Goal: Find specific page/section: Find specific page/section

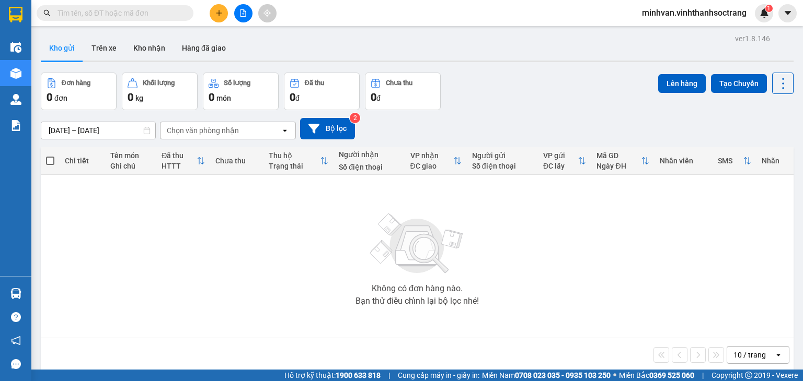
click at [111, 12] on input "text" at bounding box center [118, 12] width 123 height 11
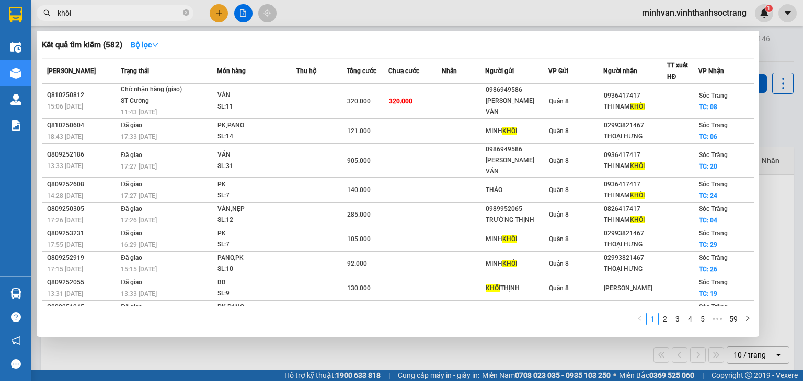
drag, startPoint x: 79, startPoint y: 11, endPoint x: 37, endPoint y: 17, distance: 43.2
click at [37, 17] on div "khôi" at bounding box center [102, 13] width 204 height 16
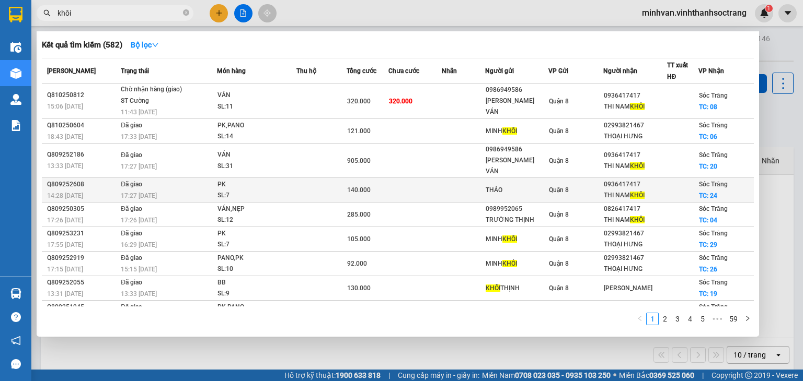
scroll to position [30, 0]
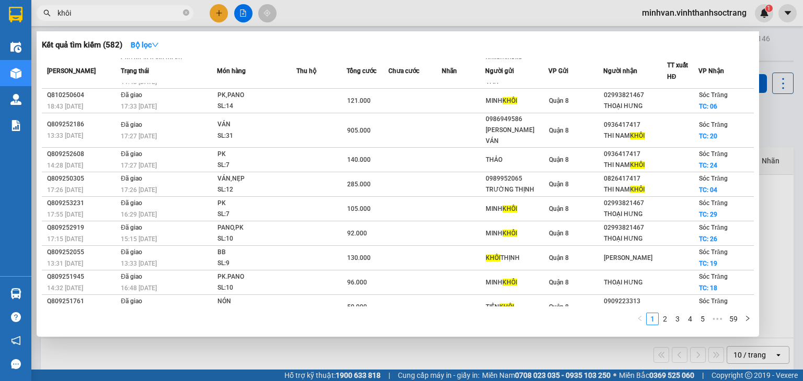
click at [89, 16] on input "khôi" at bounding box center [118, 12] width 123 height 11
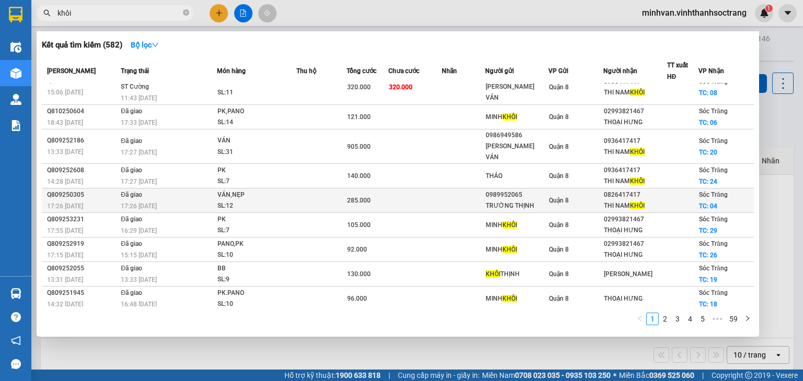
scroll to position [0, 0]
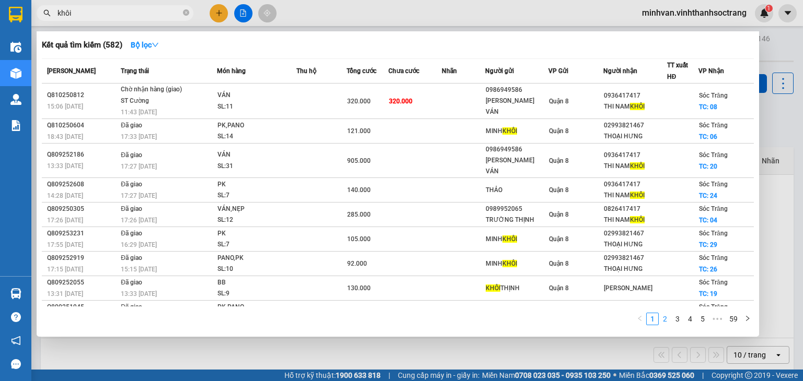
click at [663, 317] on link "2" at bounding box center [664, 319] width 11 height 11
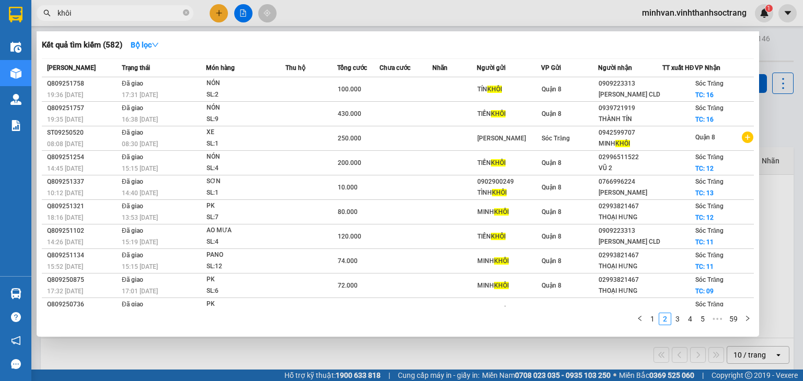
drag, startPoint x: 82, startPoint y: 13, endPoint x: 48, endPoint y: 17, distance: 34.7
click at [48, 17] on span "khôi" at bounding box center [115, 13] width 157 height 16
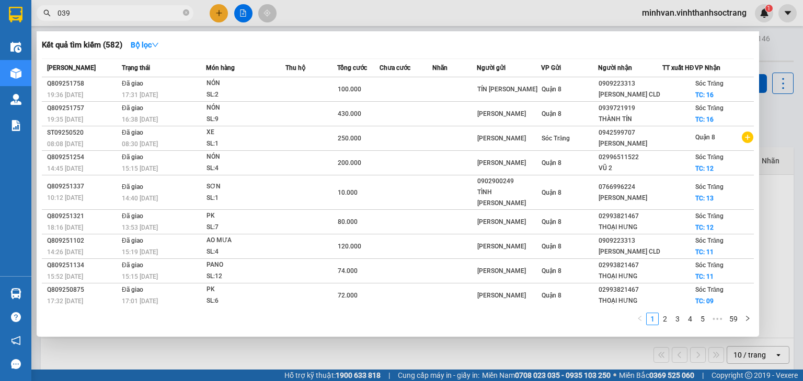
type input "0396"
